Goal: Task Accomplishment & Management: Complete application form

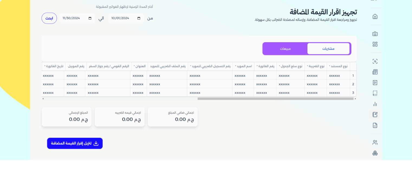
scroll to position [136, 0]
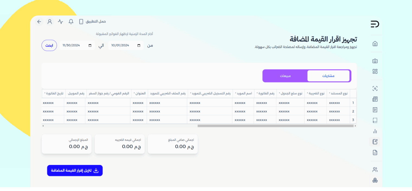
drag, startPoint x: 298, startPoint y: 141, endPoint x: 288, endPoint y: 133, distance: 12.4
click at [298, 141] on img at bounding box center [206, 100] width 352 height 171
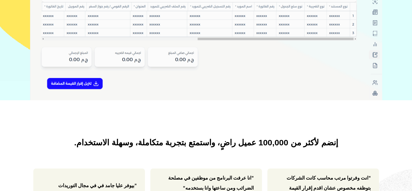
scroll to position [190, 0]
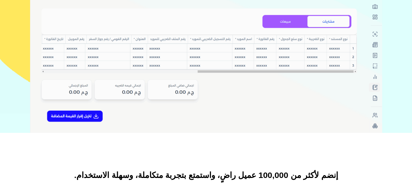
click at [81, 115] on img at bounding box center [206, 46] width 352 height 171
click at [95, 119] on img at bounding box center [206, 46] width 352 height 171
click at [95, 116] on img at bounding box center [206, 46] width 352 height 171
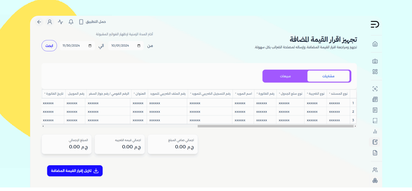
scroll to position [136, 0]
click at [48, 46] on img at bounding box center [206, 100] width 352 height 171
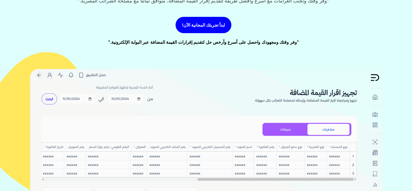
scroll to position [81, 0]
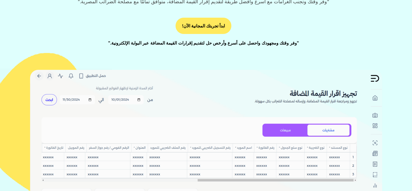
click at [198, 31] on link "ابدأ تجربتك المجانية الآن!" at bounding box center [204, 26] width 56 height 16
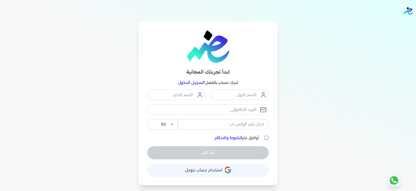
click at [231, 169] on button "حساب استخدام حساب جوجل" at bounding box center [207, 169] width 121 height 13
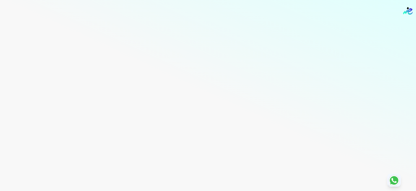
click at [172, 25] on div "Toggle Navigation الاسعار العمولات مساعدة خدمة العملاء دليل المستخدم تسجيل الدخ…" at bounding box center [208, 95] width 416 height 191
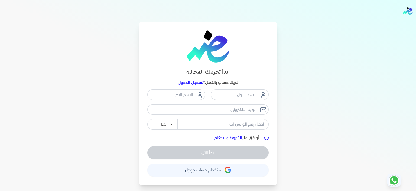
click at [211, 172] on button "حساب استخدام حساب جوجل" at bounding box center [207, 169] width 121 height 13
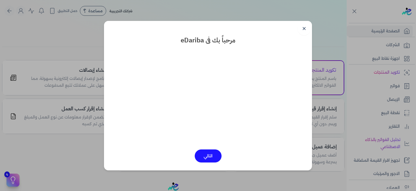
click at [308, 24] on link "✕" at bounding box center [304, 28] width 13 height 13
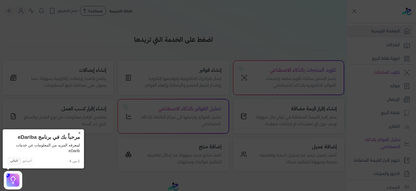
click at [79, 133] on button "×" at bounding box center [79, 133] width 9 height 8
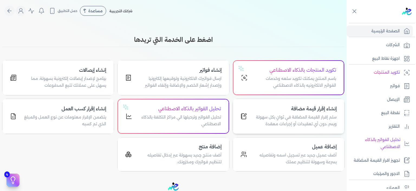
click at [280, 111] on h4 "إنشاء إقرار قيمة مضافة" at bounding box center [295, 109] width 83 height 8
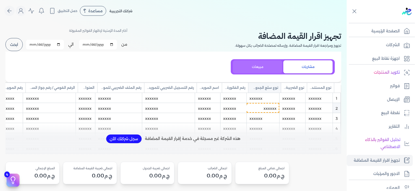
click at [268, 67] on button "مبيعات" at bounding box center [257, 66] width 49 height 13
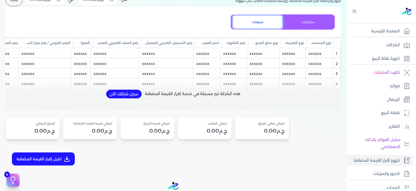
scroll to position [54, 0]
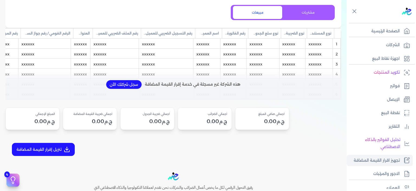
click at [138, 153] on div "تنزيل إقرار القيمة المضافة SAP Excel" at bounding box center [173, 149] width 336 height 24
click at [69, 152] on icon at bounding box center [67, 151] width 5 height 2
click at [68, 165] on link "SAP" at bounding box center [49, 163] width 52 height 10
click at [384, 98] on link "الإيصال" at bounding box center [380, 99] width 66 height 11
click at [388, 111] on p "نقطة البيع" at bounding box center [390, 112] width 19 height 7
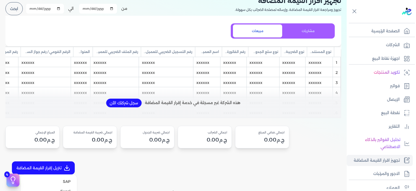
scroll to position [83, 0]
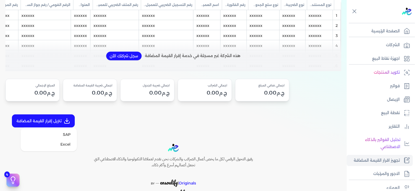
click at [65, 149] on link "Excel" at bounding box center [49, 144] width 52 height 10
select select
select select "EGP"
select select "EGS"
select select "B"
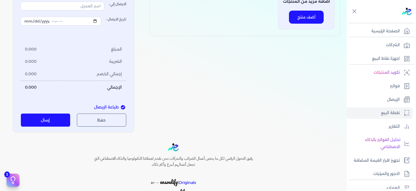
type input "1"
select select "P"
type input "عميل نقدي"
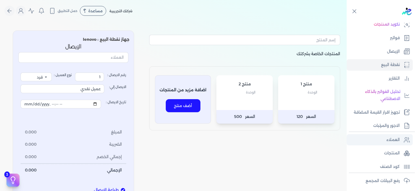
scroll to position [54, 0]
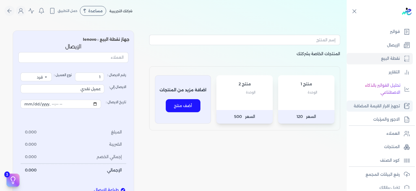
click at [386, 104] on p "تجهيز اقرار القيمة المضافة" at bounding box center [377, 105] width 46 height 7
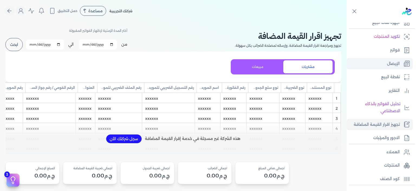
scroll to position [27, 0]
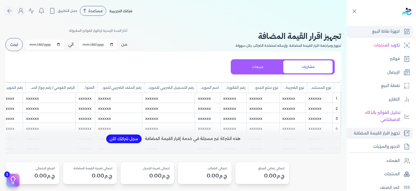
click at [386, 29] on p "اجهزة نقاط البيع" at bounding box center [386, 31] width 28 height 7
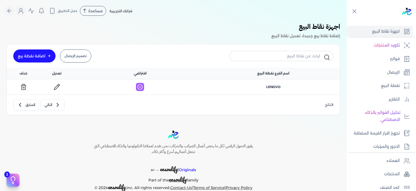
click at [358, 14] on div at bounding box center [382, 11] width 67 height 23
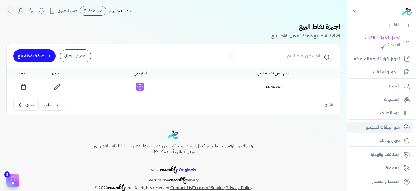
click at [383, 128] on p "رفع البيانات المجمع" at bounding box center [383, 127] width 34 height 7
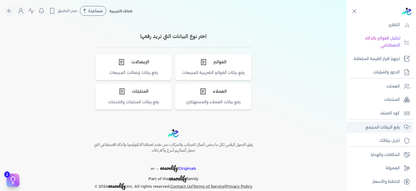
click at [384, 125] on p "رفع البيانات المجمع" at bounding box center [383, 127] width 34 height 7
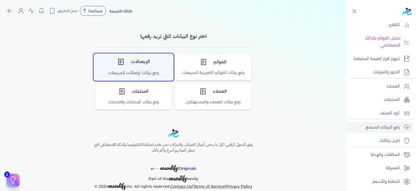
click at [153, 67] on div "الإيصالات" at bounding box center [134, 61] width 80 height 16
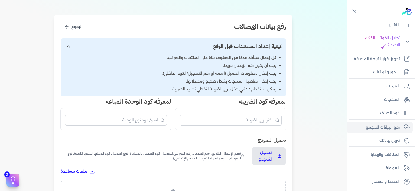
scroll to position [81, 0]
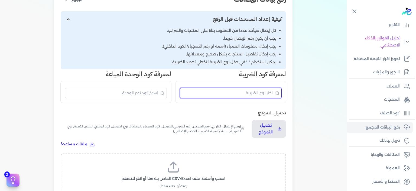
click at [237, 91] on input "البحث" at bounding box center [231, 93] width 102 height 11
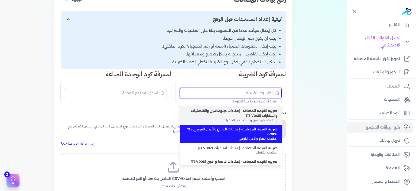
scroll to position [93, 0]
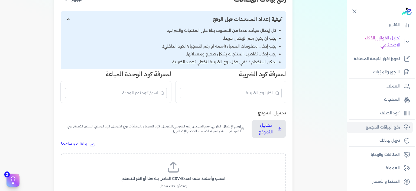
click at [261, 144] on div "رفع بيانات الإيصالات الرجوع كيفية إعداد المستندات قبل الرفع كل إيصال سيأخذ عددً…" at bounding box center [173, 117] width 239 height 259
click at [144, 95] on input "البحث" at bounding box center [116, 93] width 102 height 11
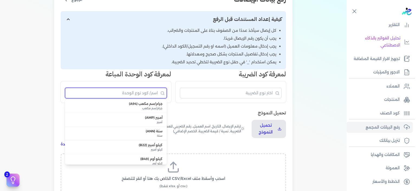
scroll to position [73, 0]
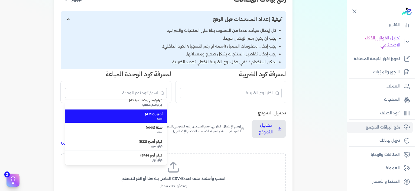
click at [214, 110] on h3 "تحميل النموذج" at bounding box center [174, 112] width 226 height 7
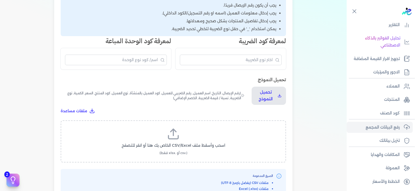
scroll to position [108, 0]
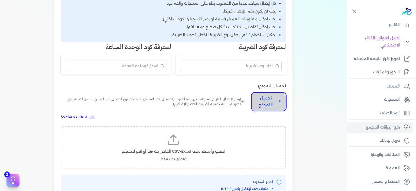
click at [273, 108] on p "تحميل النموذج" at bounding box center [266, 102] width 20 height 14
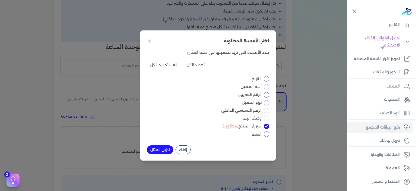
scroll to position [0, 0]
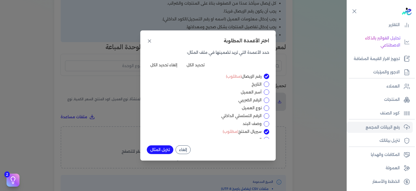
click at [163, 150] on button "تنزيل المثال" at bounding box center [160, 149] width 27 height 9
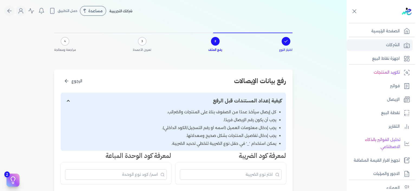
click at [380, 44] on link "الشركات" at bounding box center [380, 44] width 66 height 11
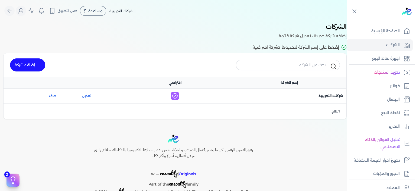
scroll to position [101, 0]
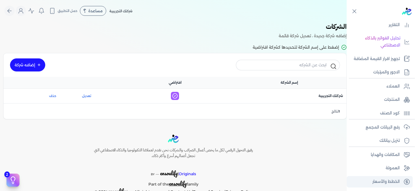
click at [388, 184] on link "الخطط والأسعار" at bounding box center [380, 181] width 66 height 11
